Goal: Task Accomplishment & Management: Manage account settings

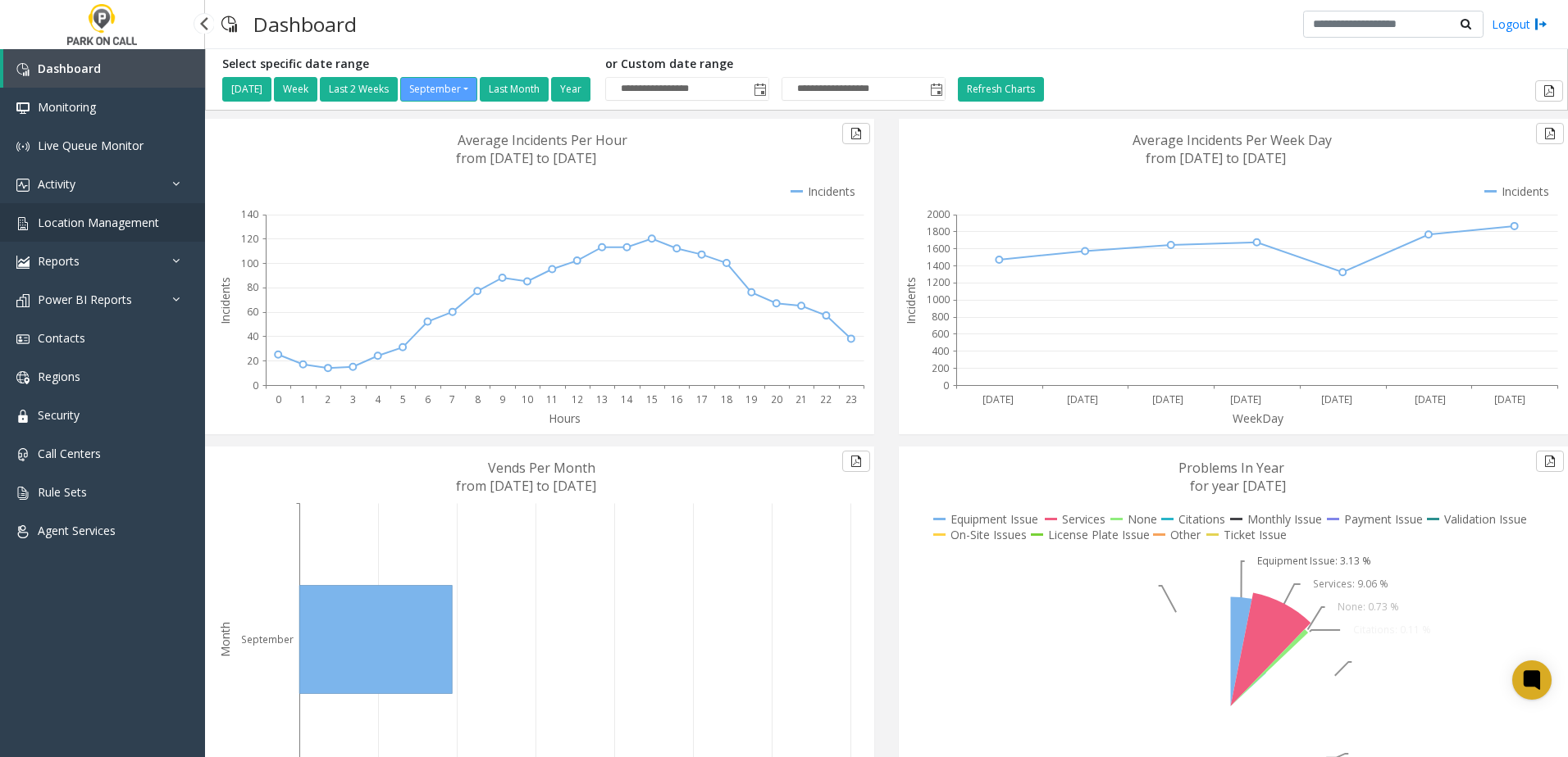
click at [111, 225] on span "Location Management" at bounding box center [98, 222] width 121 height 15
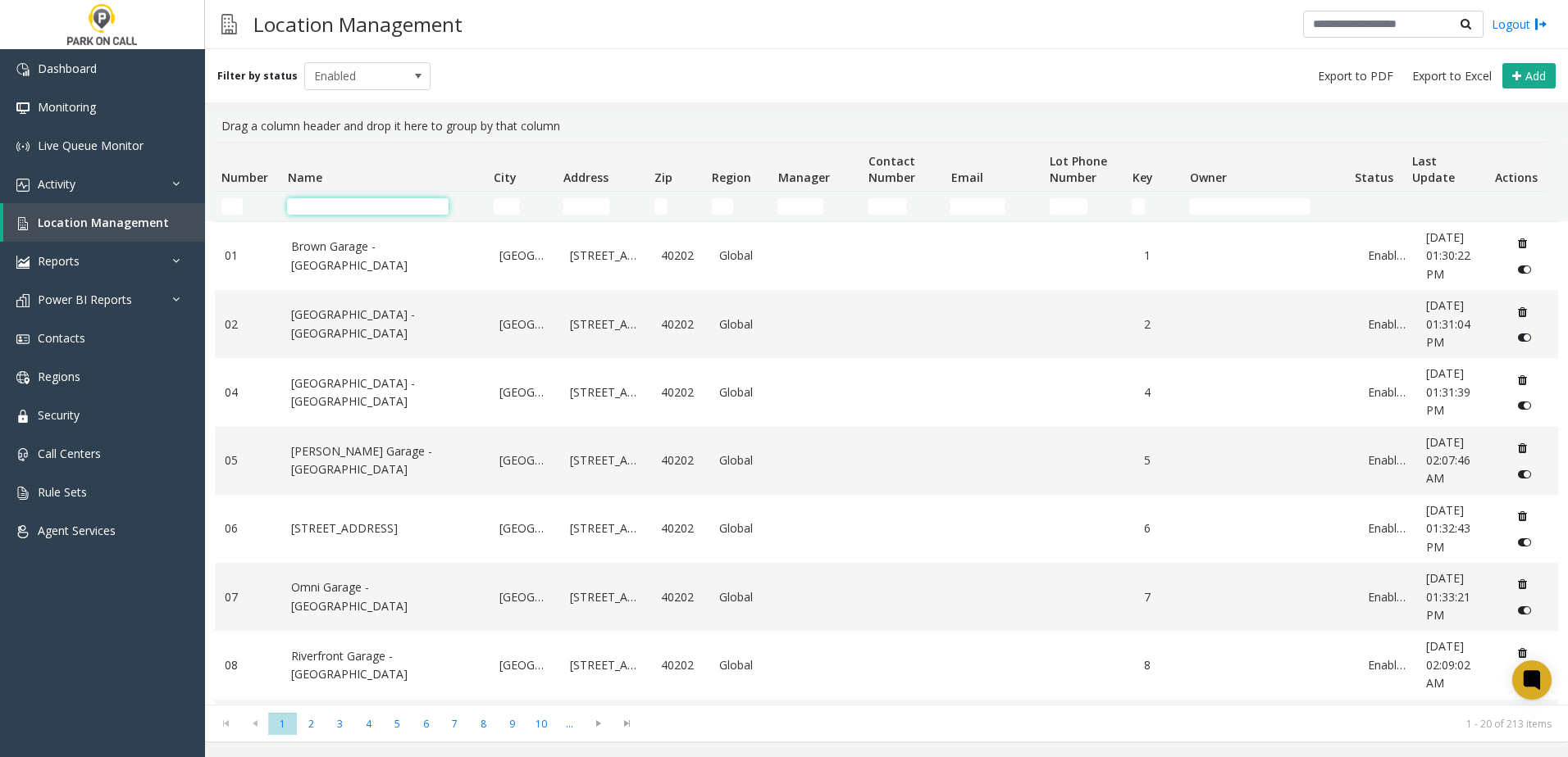
click at [316, 199] on input "Name Filter" at bounding box center [368, 207] width 162 height 16
type input "*"
type input "*******"
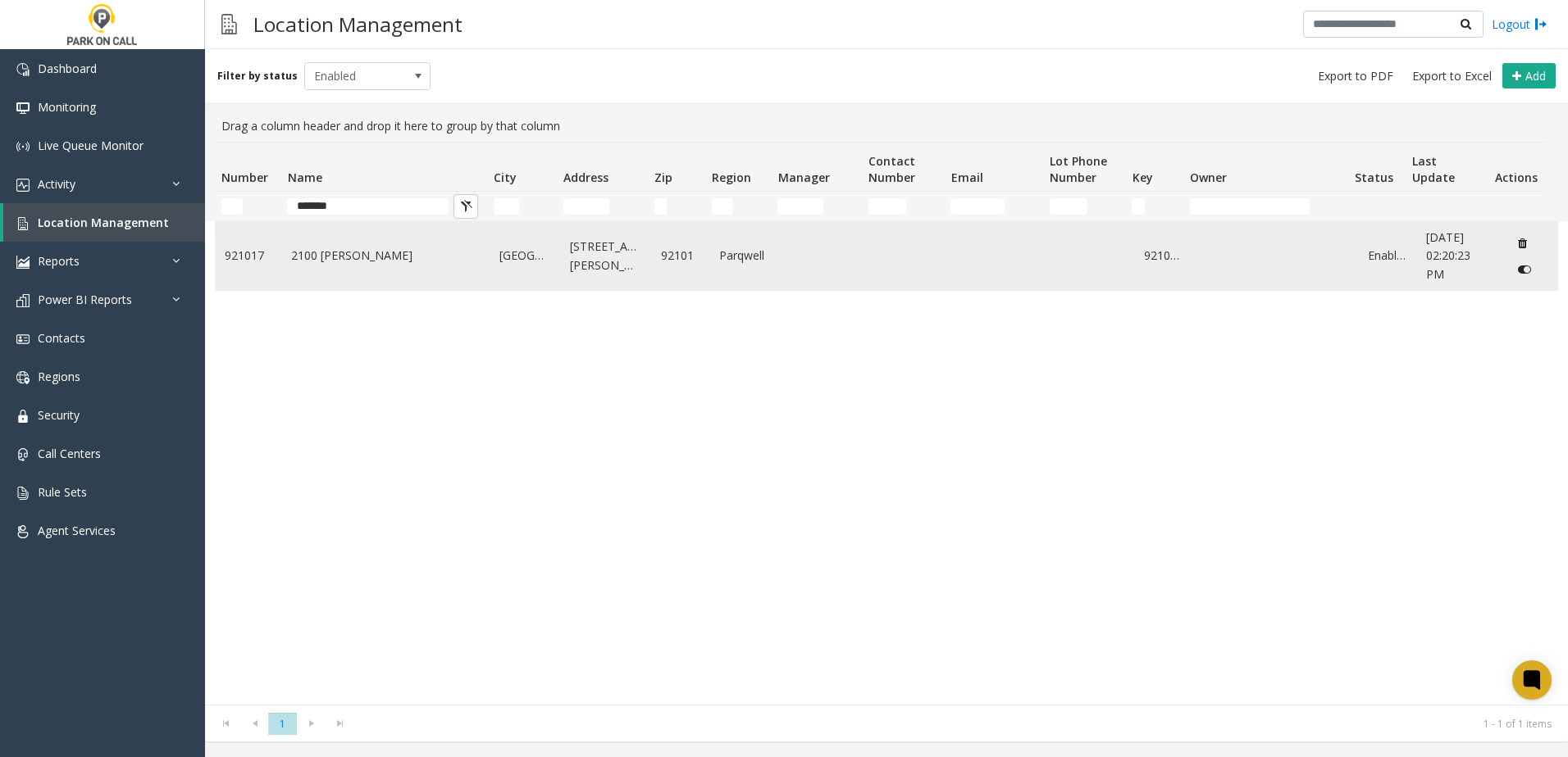
click at [329, 270] on td "2100 [PERSON_NAME]" at bounding box center [385, 256] width 208 height 68
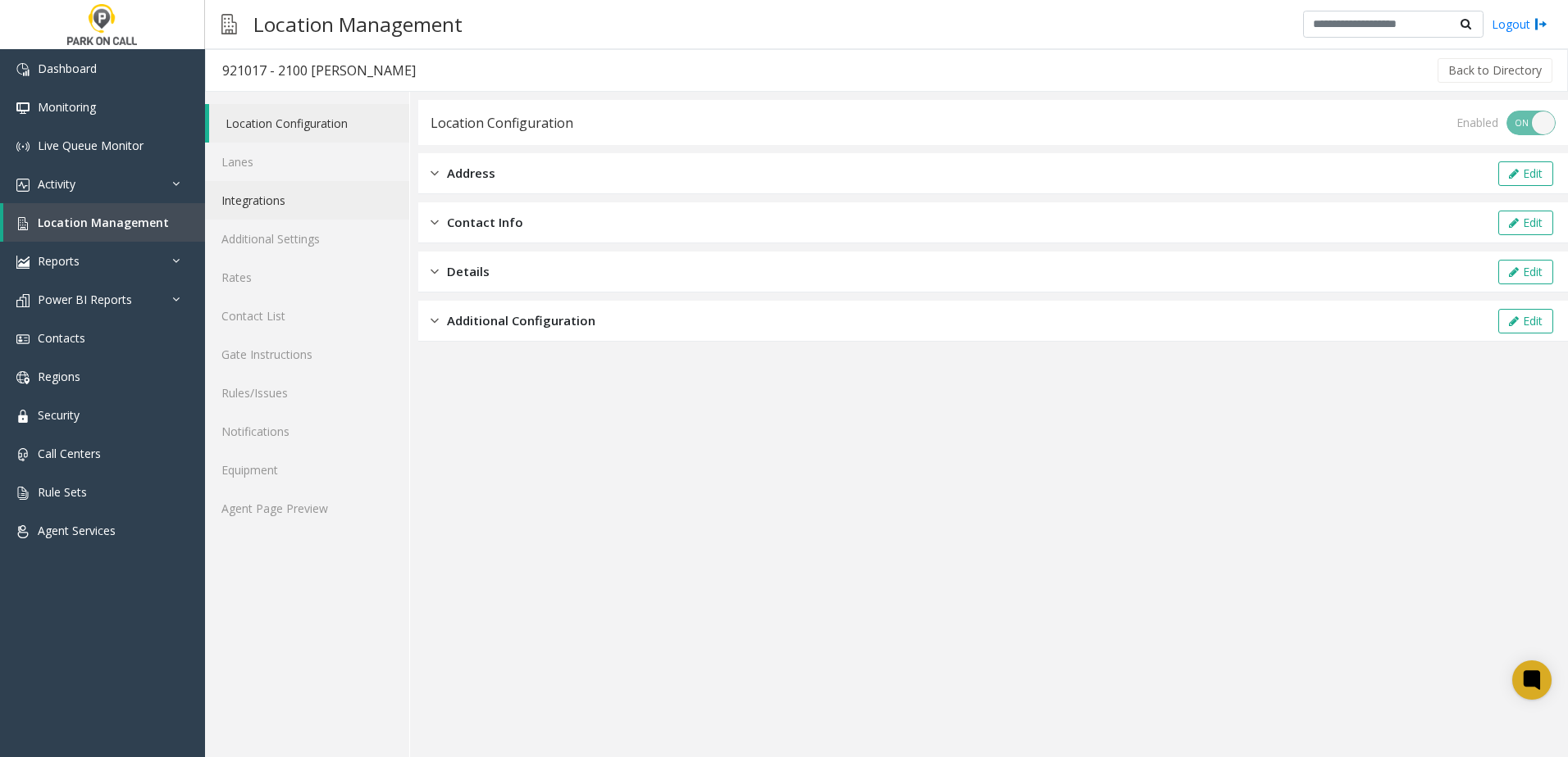
click at [259, 213] on link "Integrations" at bounding box center [307, 200] width 204 height 39
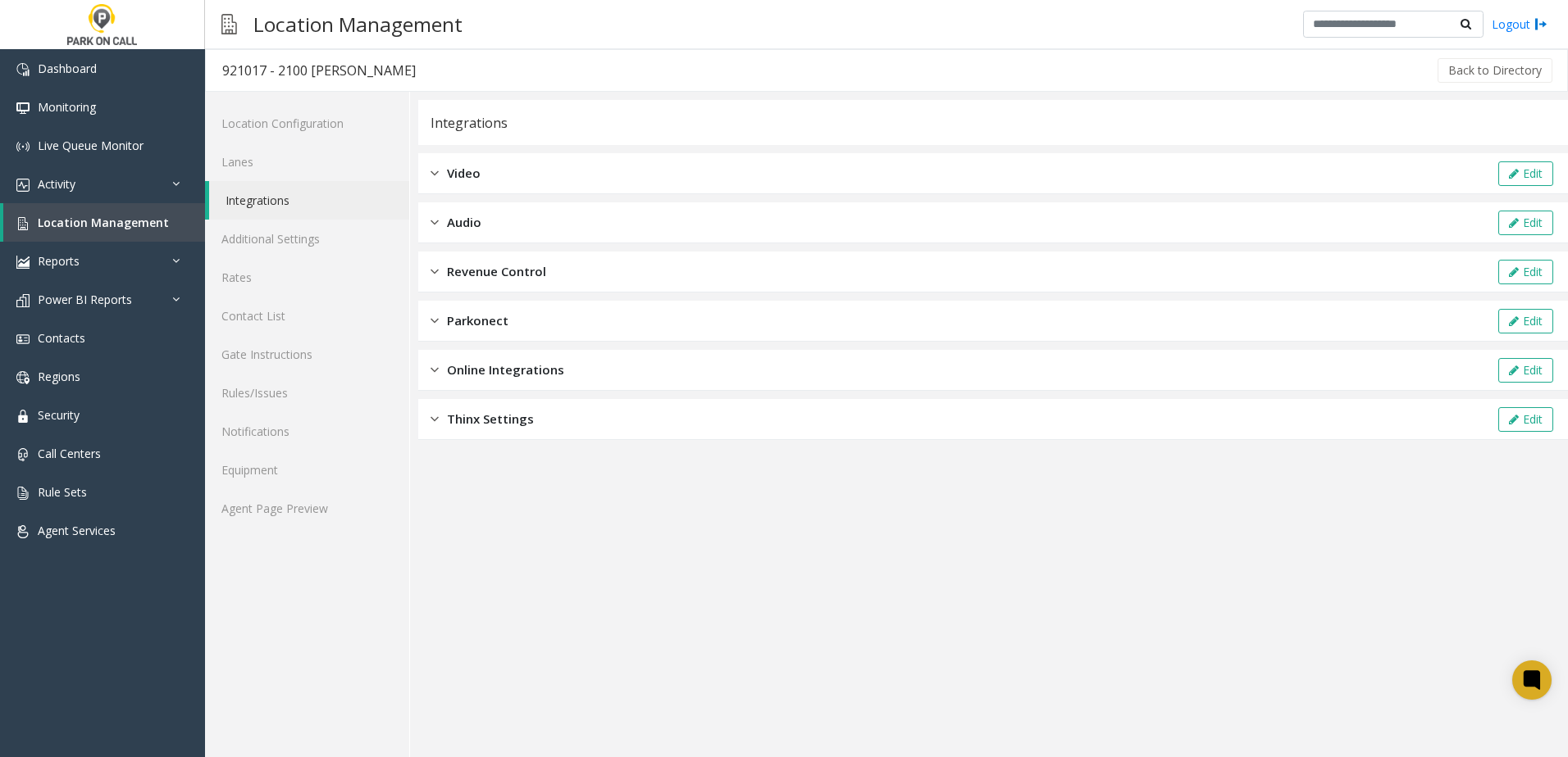
click at [556, 288] on div "Revenue Control Edit" at bounding box center [993, 272] width 1150 height 41
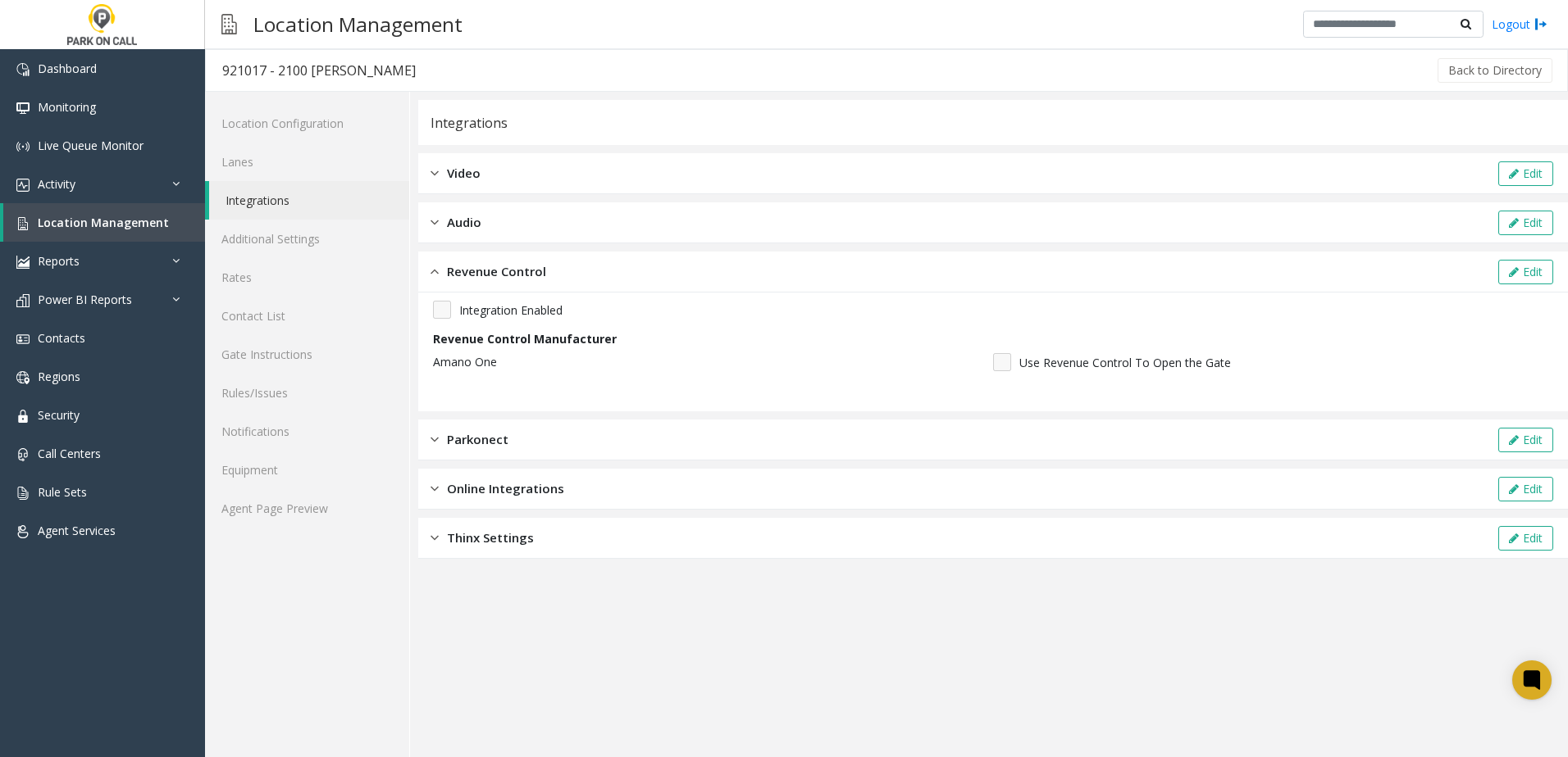
click at [556, 288] on div "Revenue Control Edit" at bounding box center [993, 272] width 1150 height 41
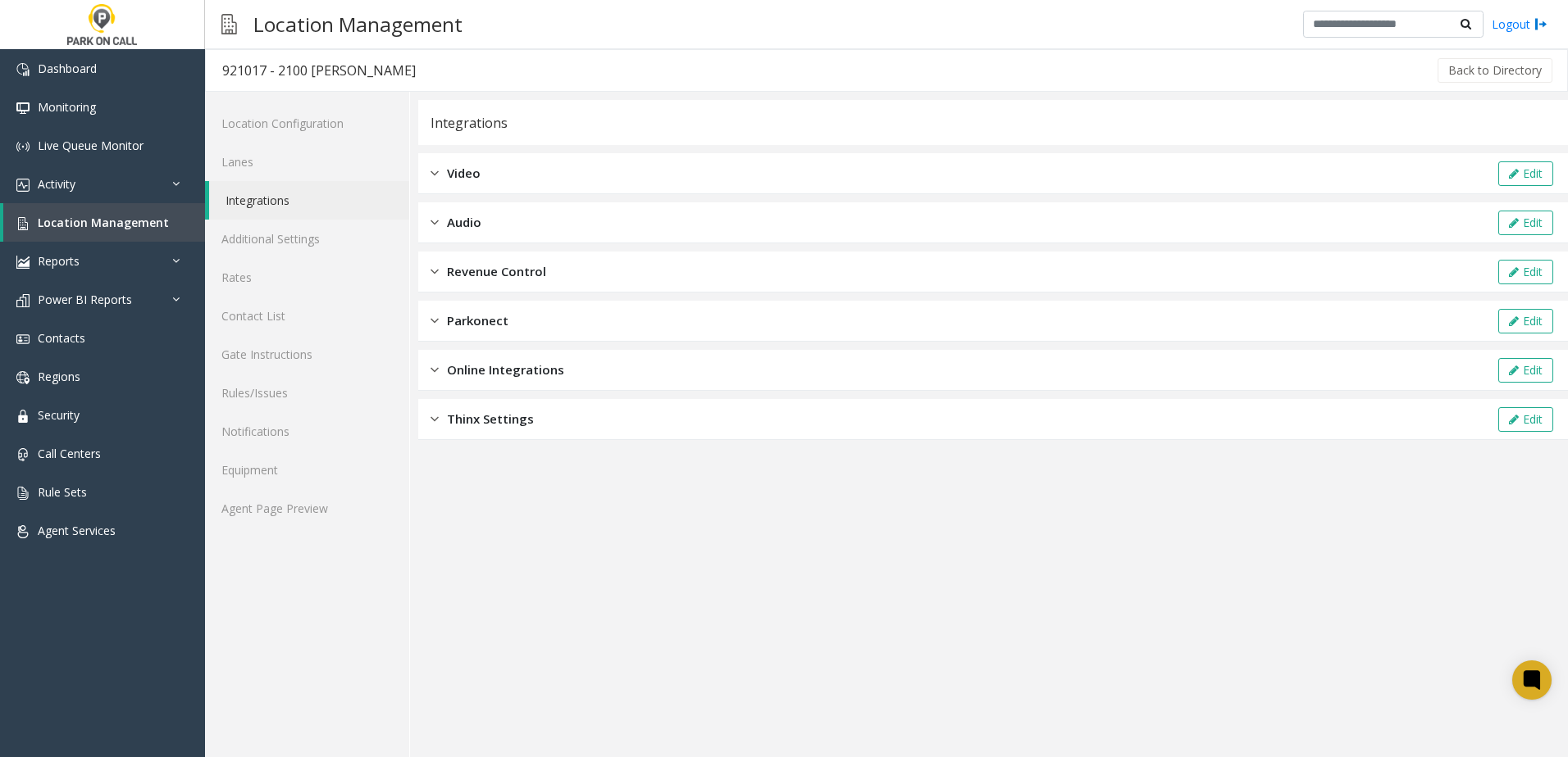
click at [556, 288] on div "Revenue Control Edit" at bounding box center [993, 272] width 1150 height 41
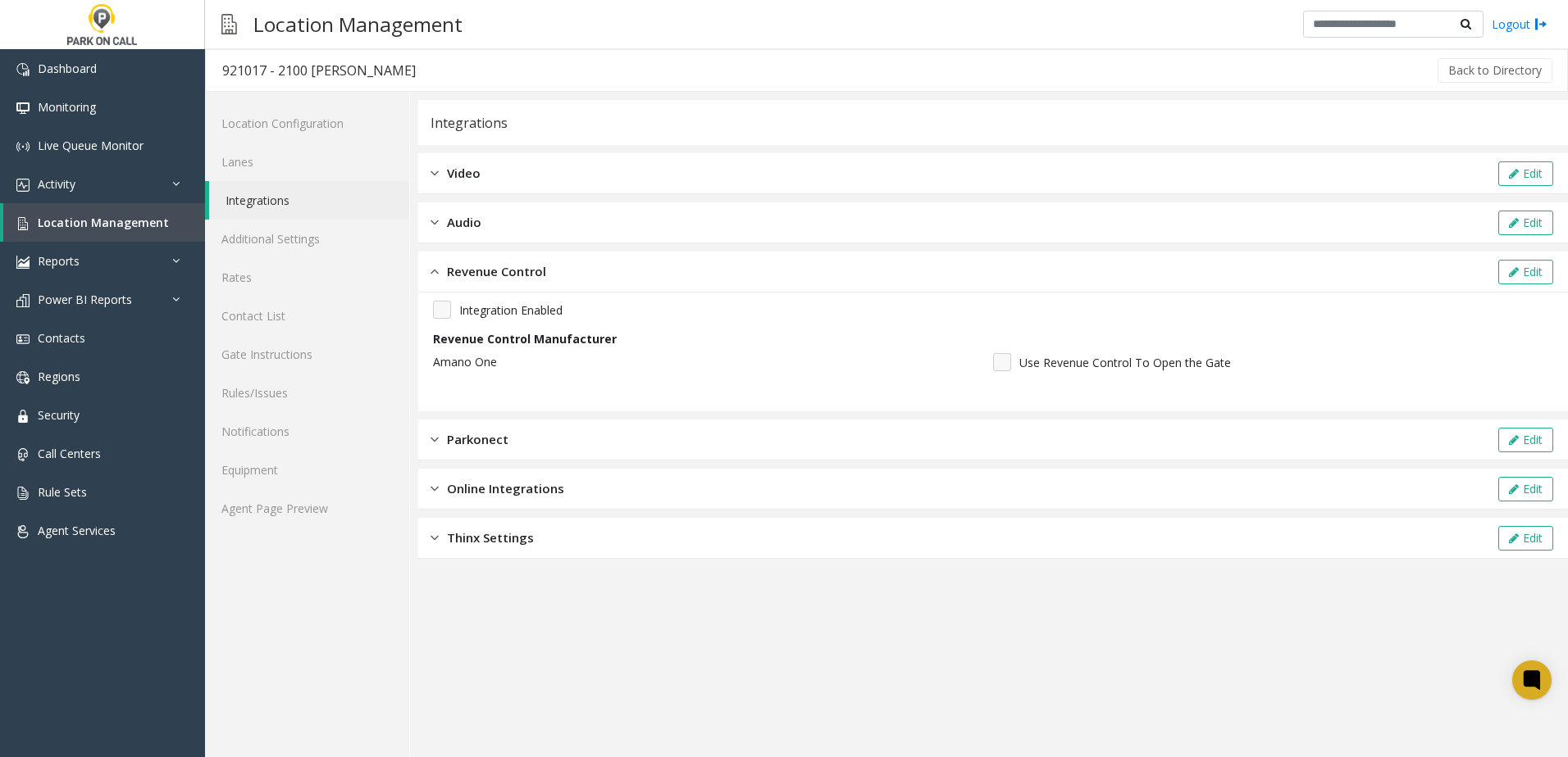
click at [550, 283] on div "Revenue Control Edit" at bounding box center [993, 272] width 1150 height 41
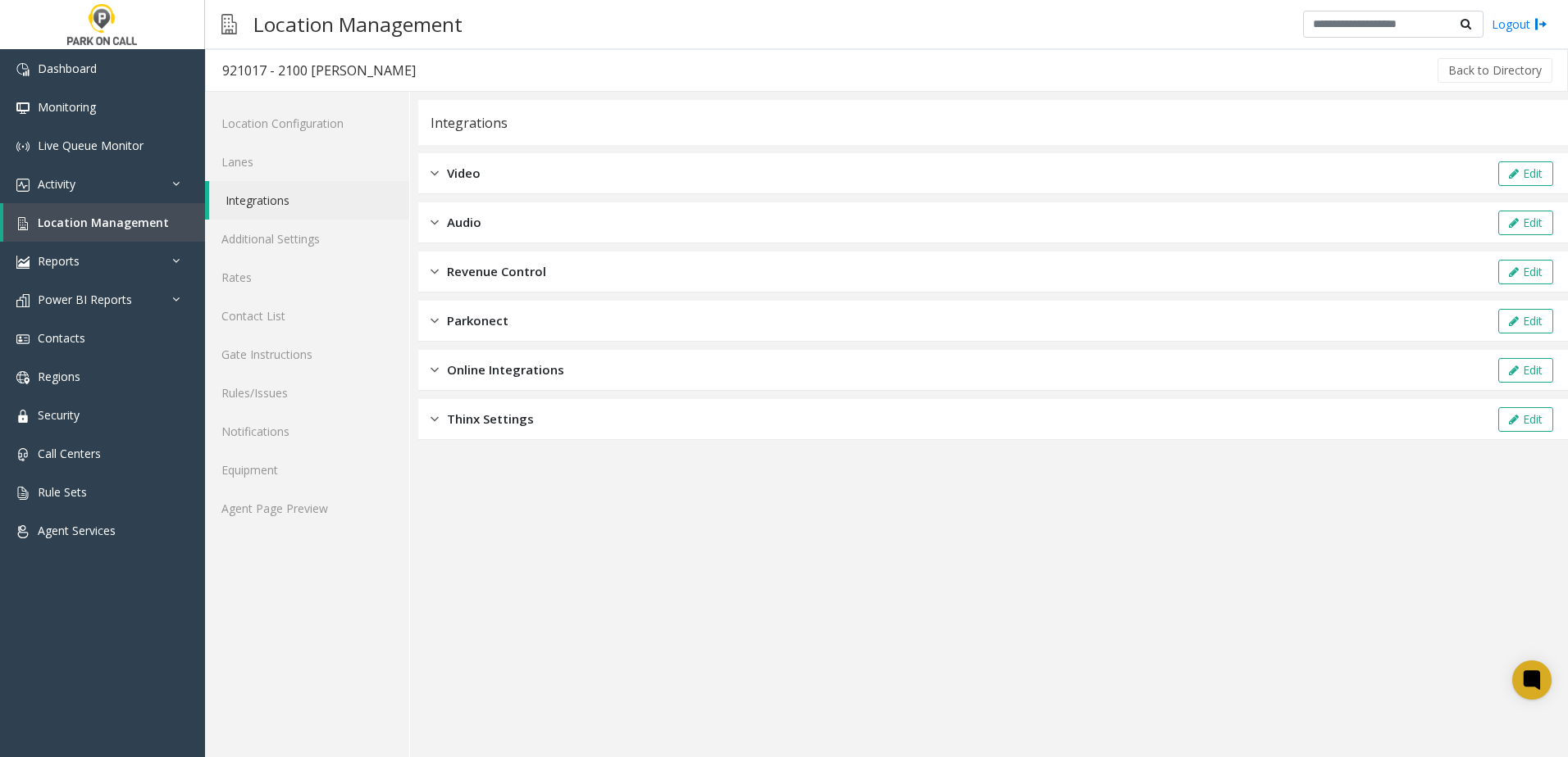
click at [550, 382] on div "Online Integrations Edit" at bounding box center [993, 370] width 1150 height 41
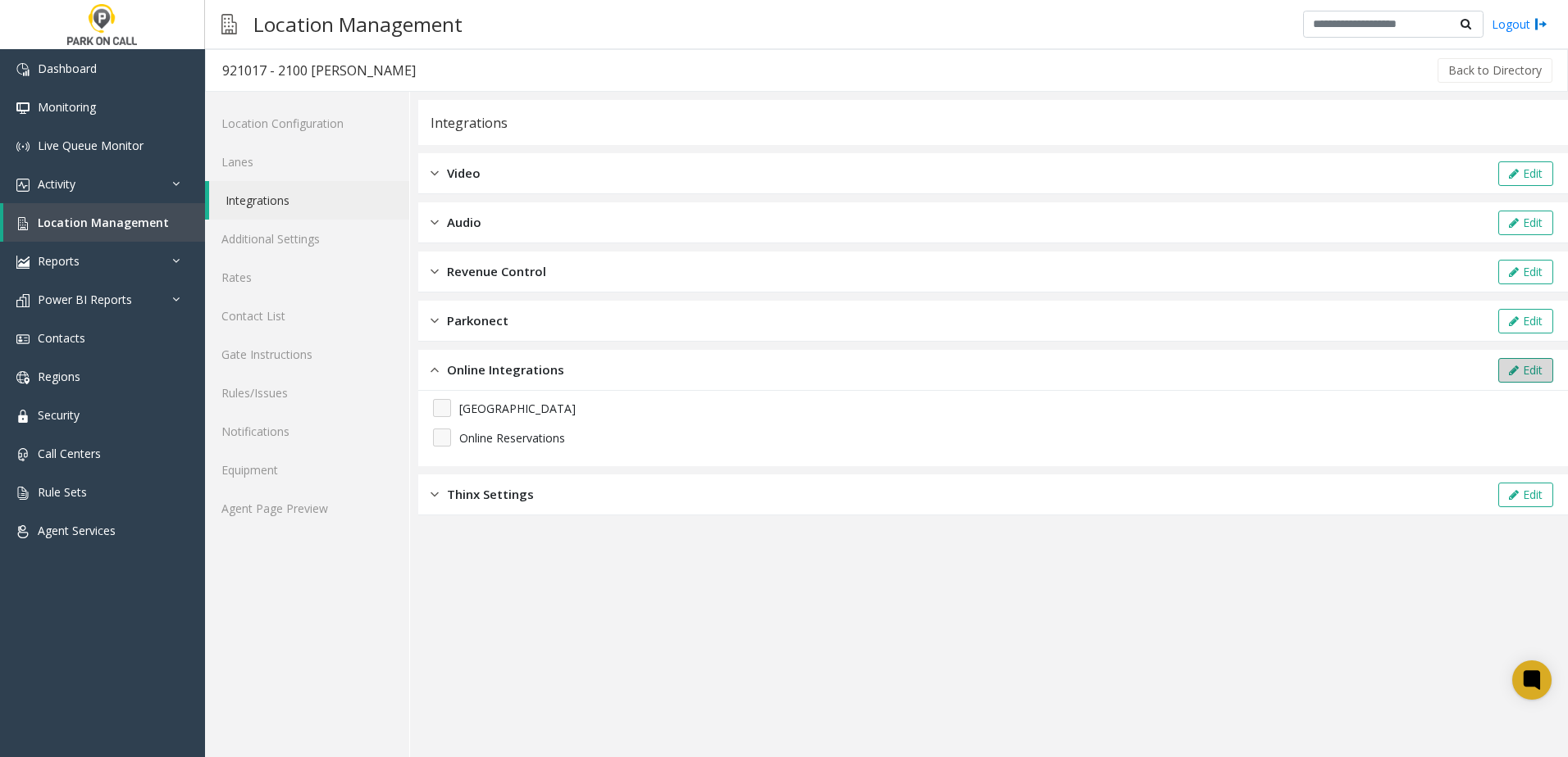
click at [1519, 377] on button "Edit" at bounding box center [1525, 370] width 55 height 24
click at [552, 269] on div "Revenue Control Edit" at bounding box center [993, 272] width 1150 height 41
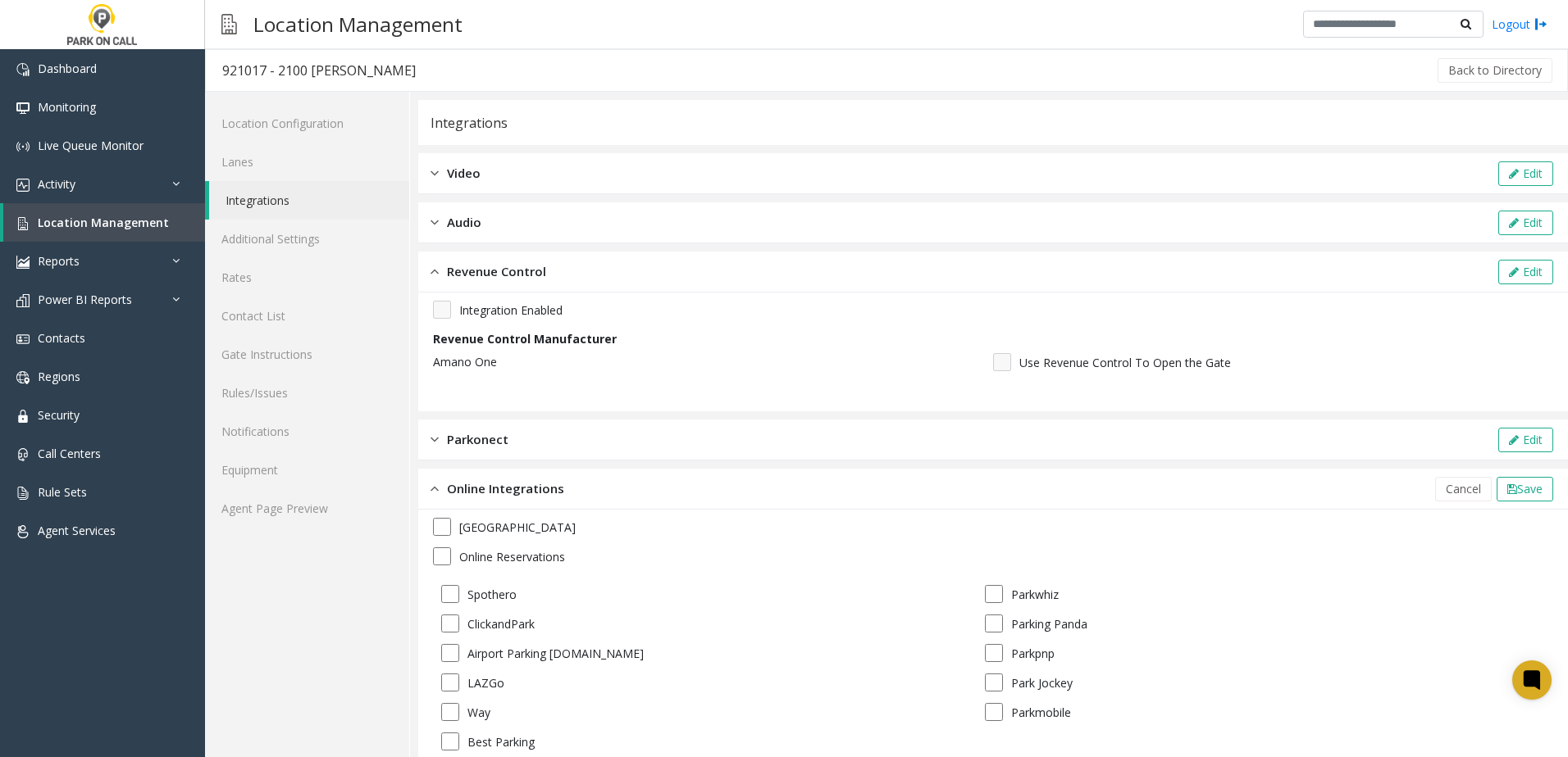
scroll to position [91, 0]
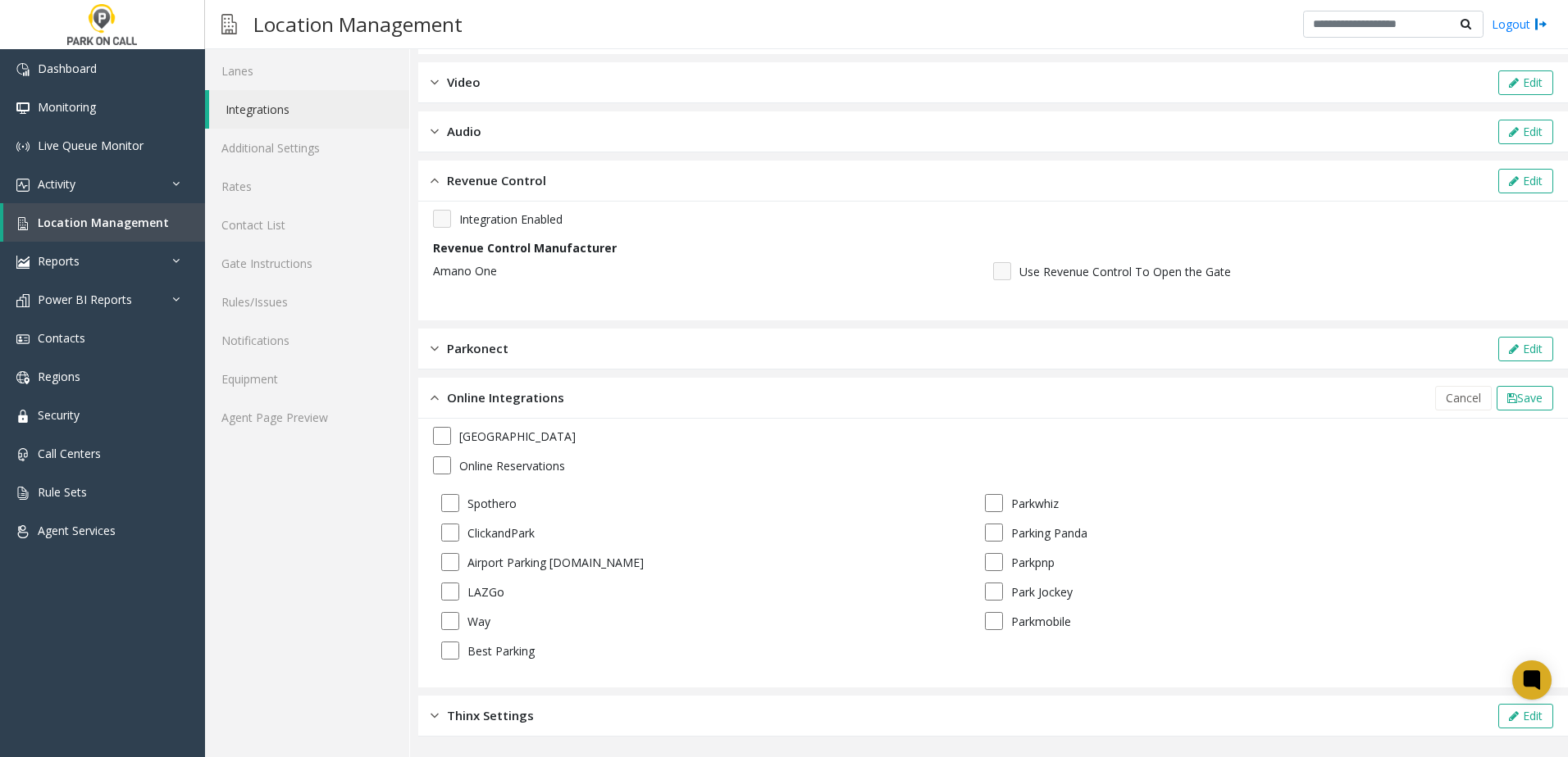
click at [451, 460] on div "Online Reservations" at bounding box center [992, 466] width 1120 height 18
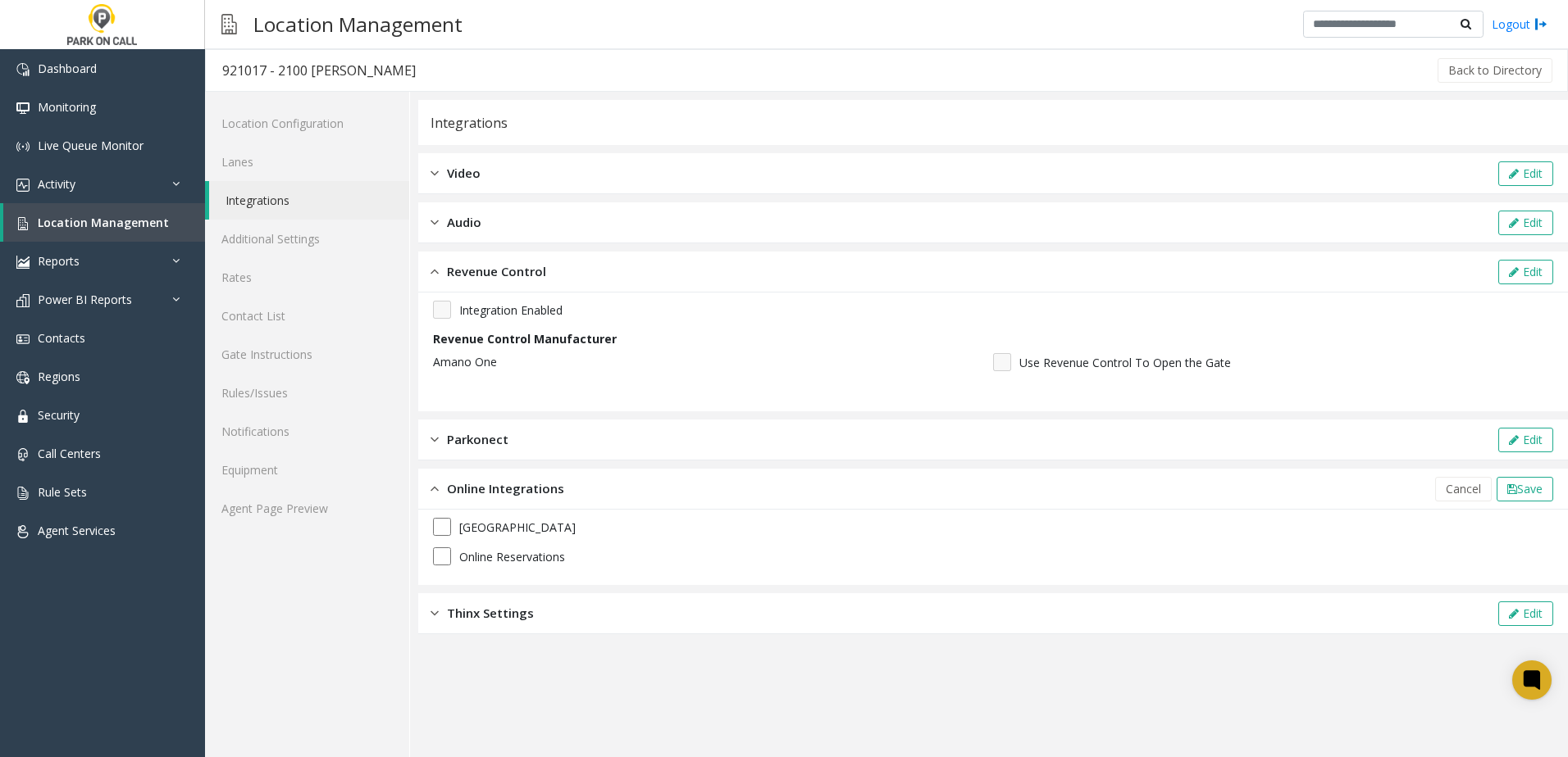
scroll to position [0, 0]
click at [1451, 473] on div "Online Integrations Cancel Save" at bounding box center [993, 489] width 1150 height 41
